Goal: Check status: Check status

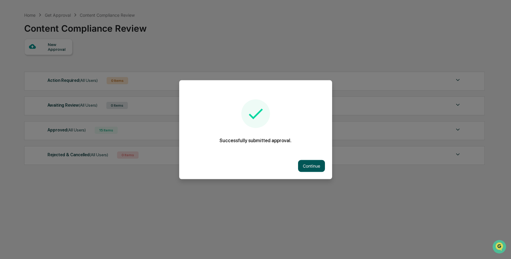
click at [309, 166] on button "Continue" at bounding box center [311, 166] width 27 height 12
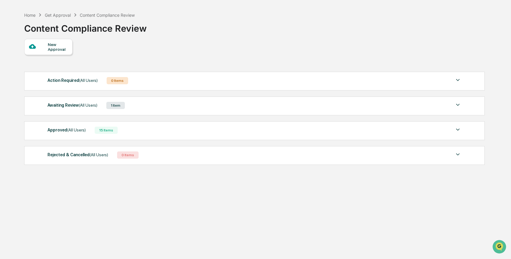
click at [136, 105] on div "Awaiting Review (All Users) 1 Item" at bounding box center [255, 105] width 414 height 8
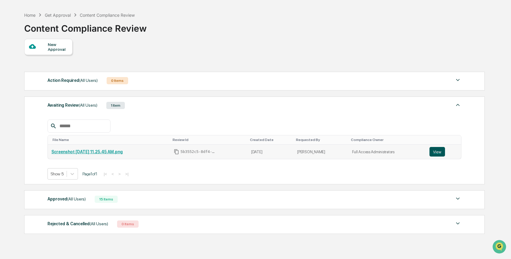
click at [439, 152] on button "View" at bounding box center [438, 152] width 16 height 10
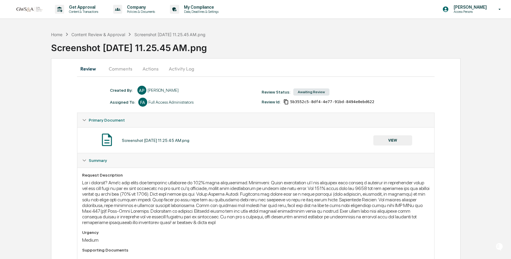
click at [391, 136] on button "VIEW" at bounding box center [393, 140] width 39 height 10
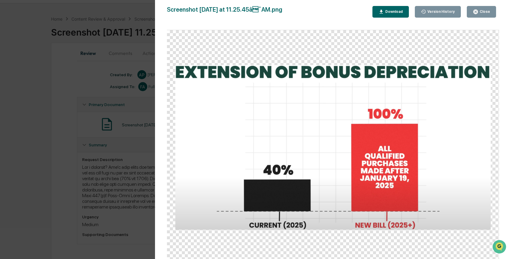
scroll to position [16, 0]
click at [478, 13] on icon "button" at bounding box center [476, 12] width 6 height 6
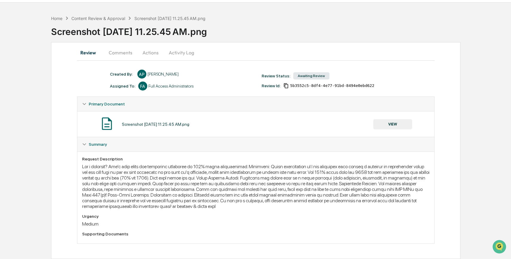
scroll to position [0, 0]
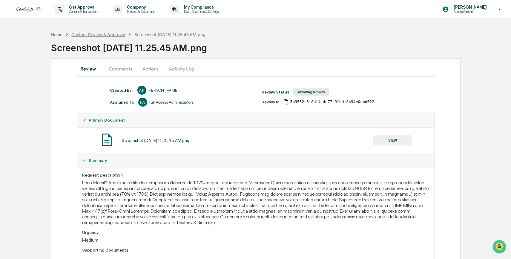
click at [107, 33] on div "Content Review & Approval" at bounding box center [98, 34] width 54 height 5
